Goal: Task Accomplishment & Management: Complete application form

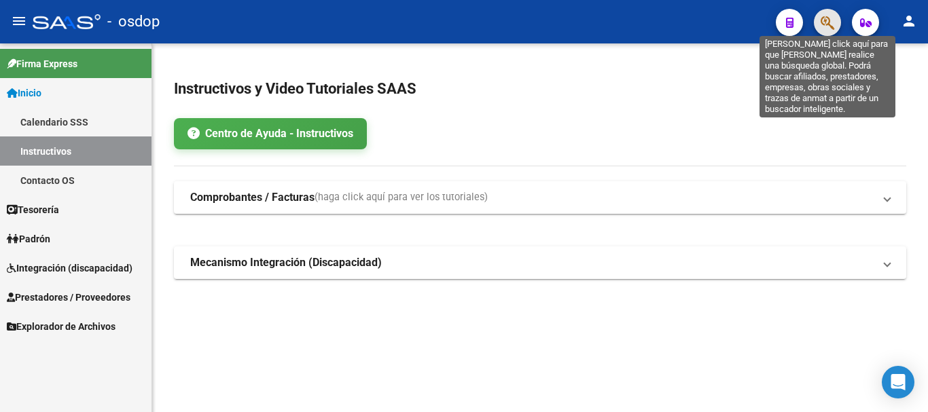
click at [827, 25] on icon "button" at bounding box center [827, 23] width 14 height 16
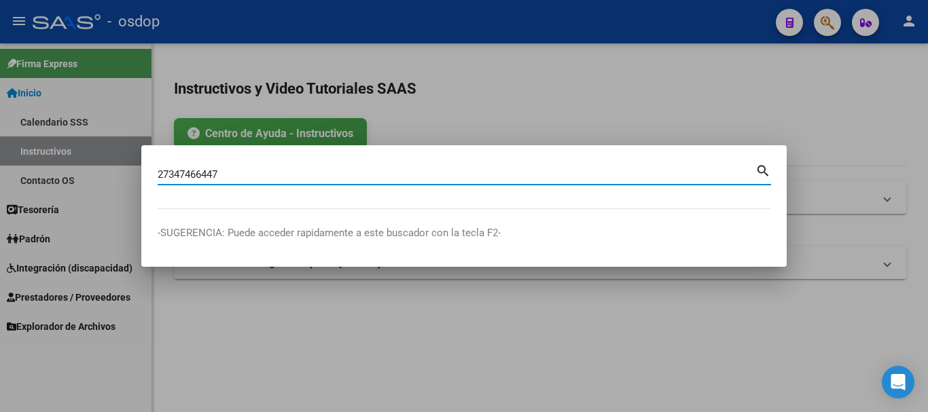
type input "27347466447"
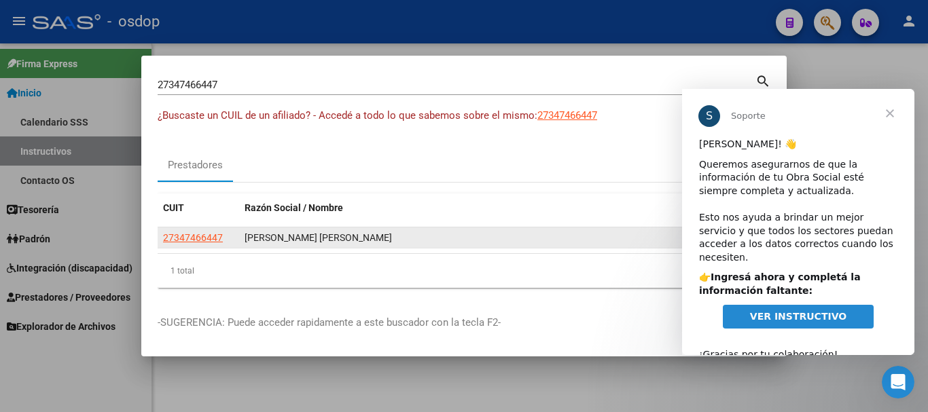
click at [277, 237] on div "[PERSON_NAME] [PERSON_NAME]" at bounding box center [505, 238] width 520 height 16
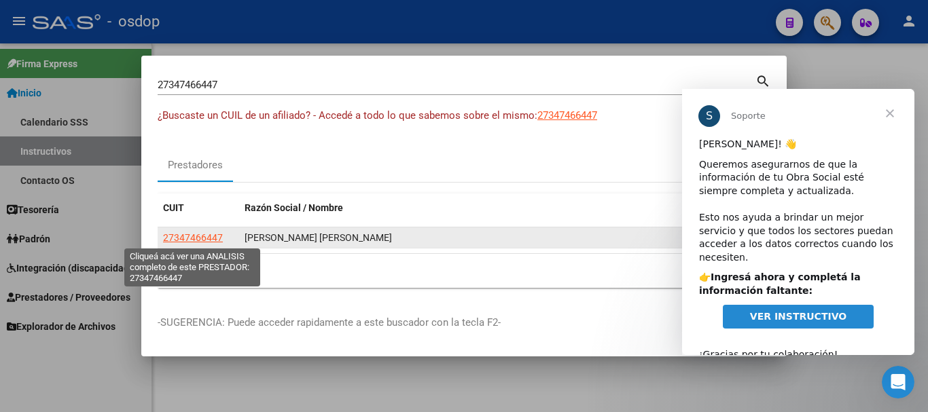
click at [202, 236] on span "27347466447" at bounding box center [193, 237] width 60 height 11
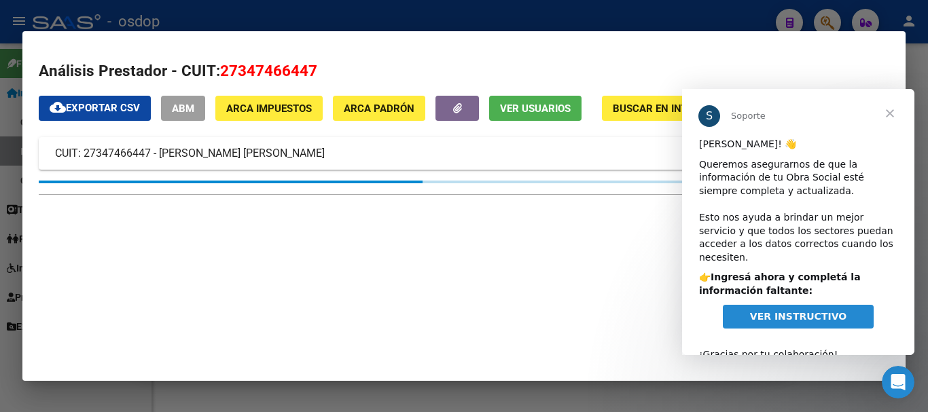
click at [890, 111] on span "Cerrar" at bounding box center [889, 113] width 49 height 49
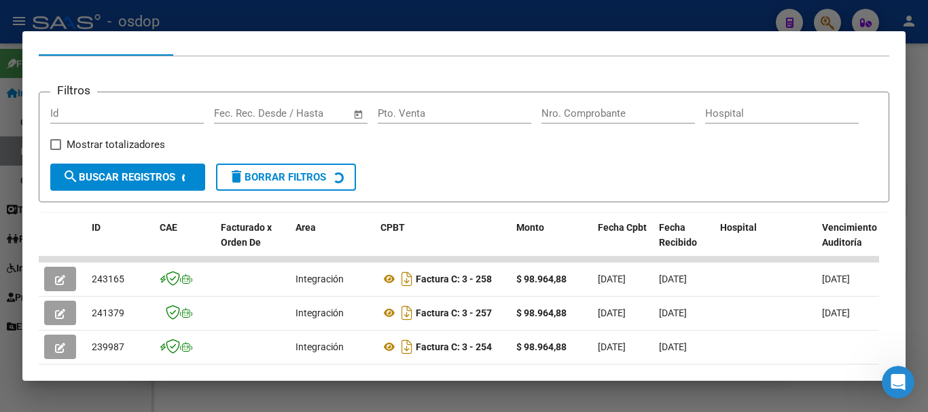
scroll to position [187, 0]
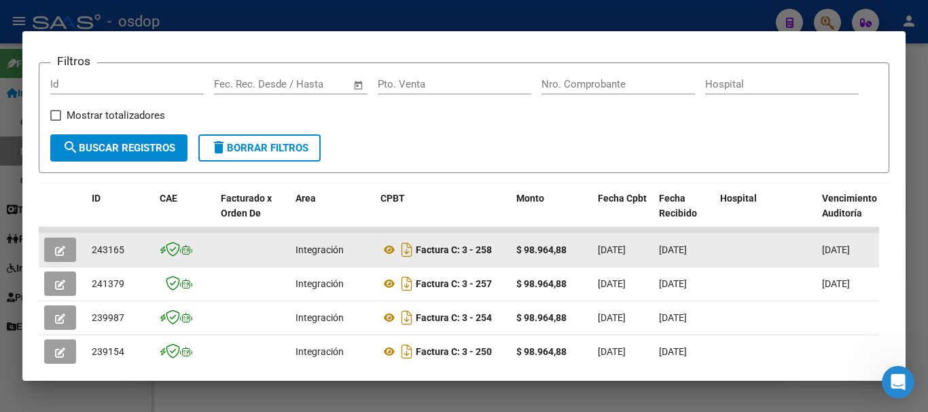
click at [62, 253] on icon "button" at bounding box center [60, 251] width 10 height 10
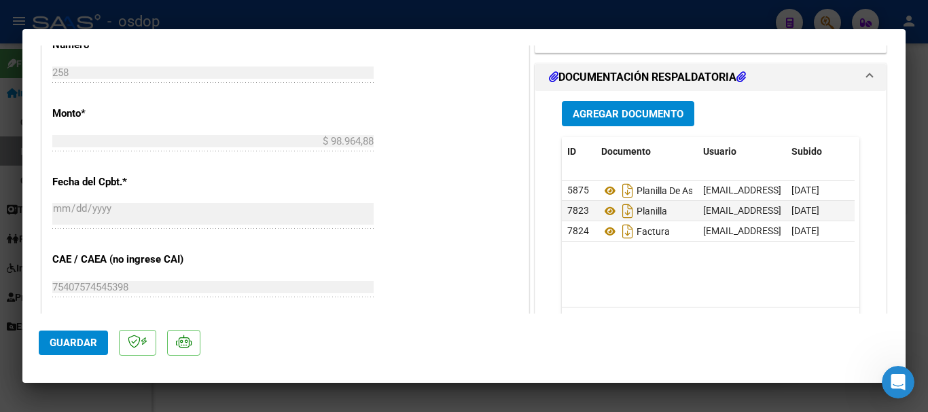
scroll to position [611, 0]
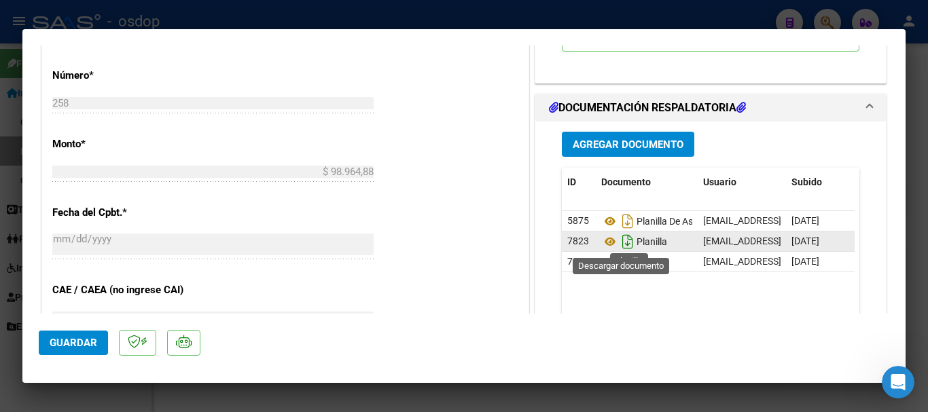
click at [621, 240] on icon "Descargar documento" at bounding box center [628, 242] width 18 height 22
click at [547, 396] on div at bounding box center [464, 206] width 928 height 412
type input "$ 0,00"
